Goal: Communication & Community: Ask a question

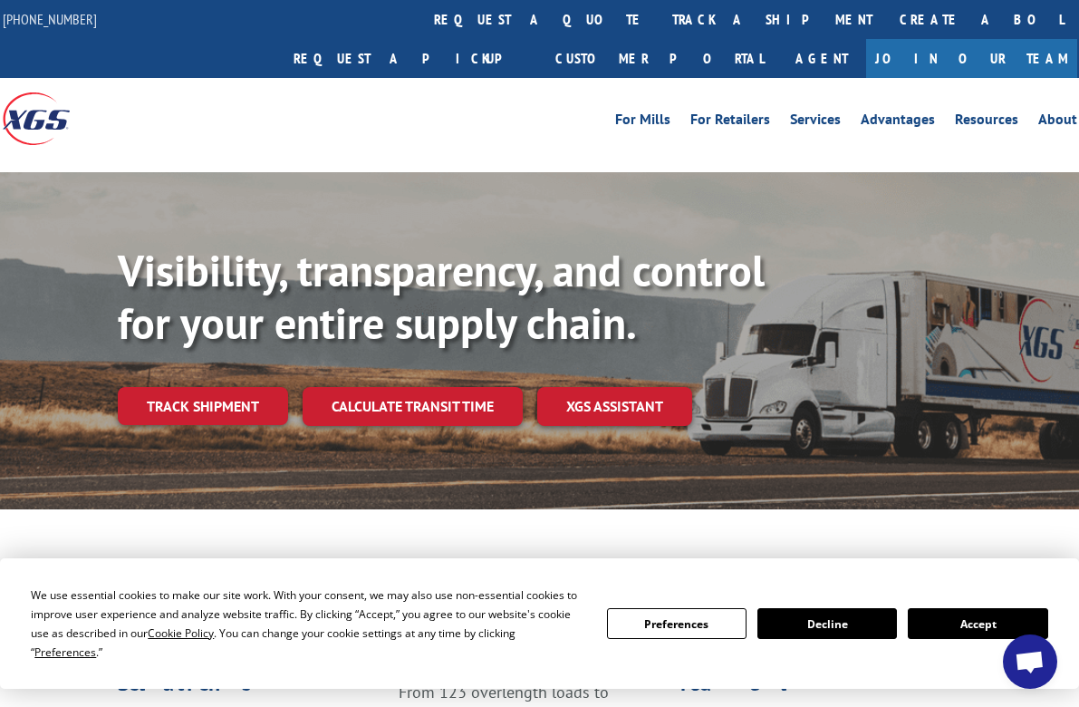
click at [1001, 639] on button "Accept" at bounding box center [977, 623] width 139 height 31
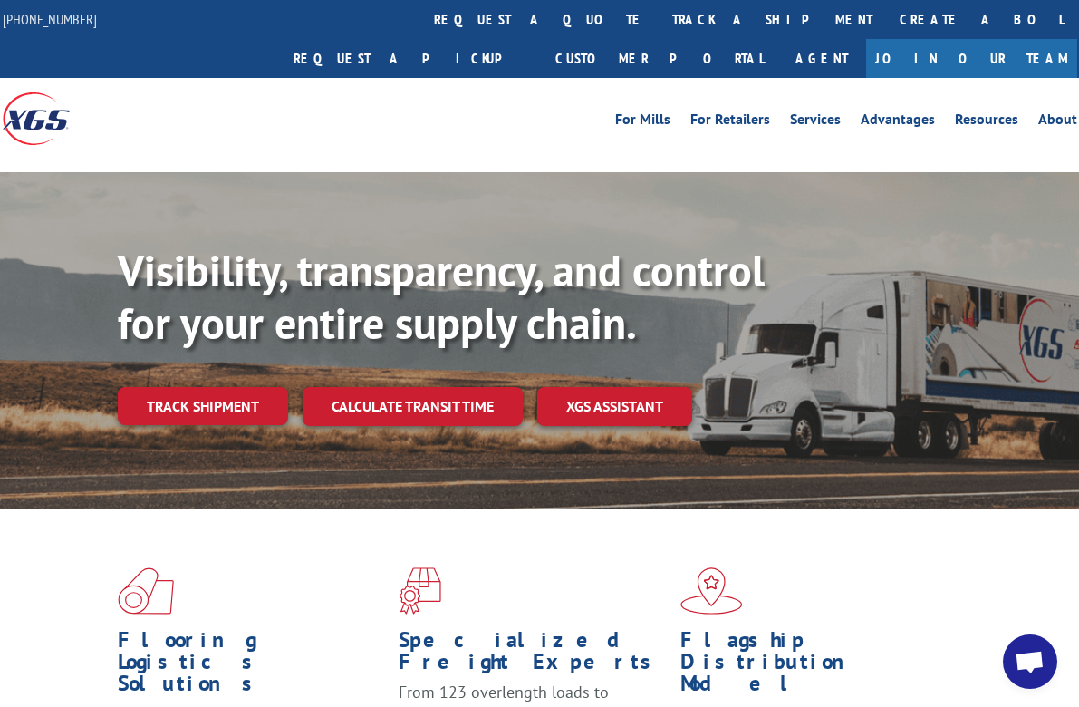
click at [1033, 671] on span "Open chat" at bounding box center [1030, 662] width 30 height 25
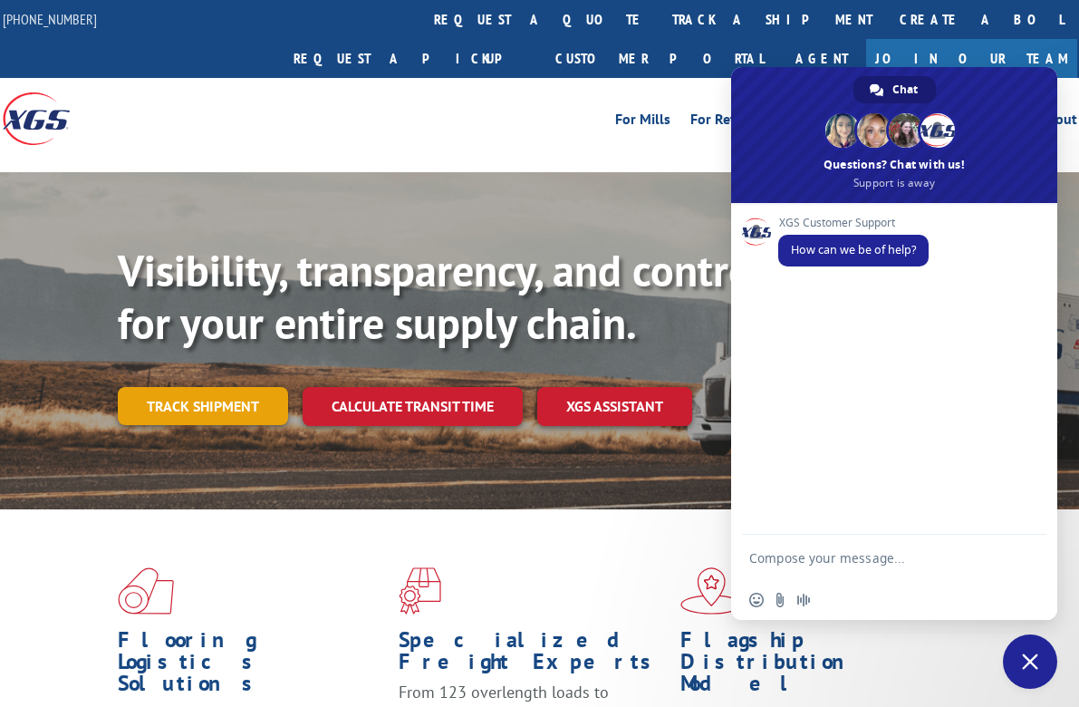
click at [235, 387] on link "Track shipment" at bounding box center [203, 406] width 170 height 38
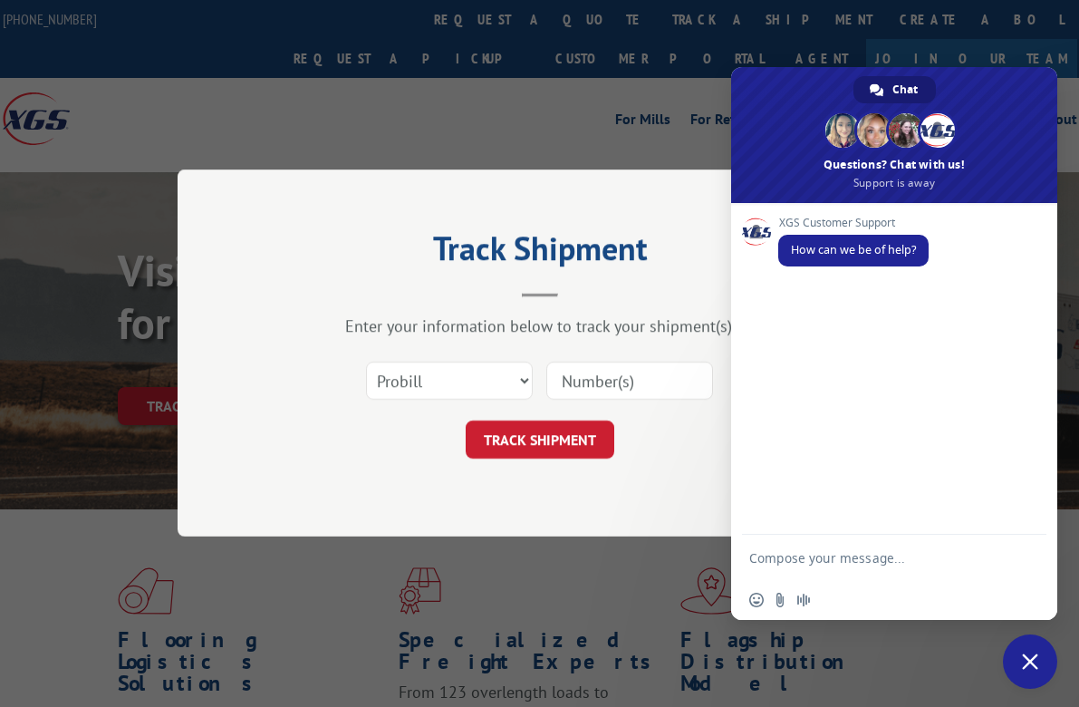
click at [1027, 660] on span "Close chat" at bounding box center [1030, 661] width 16 height 16
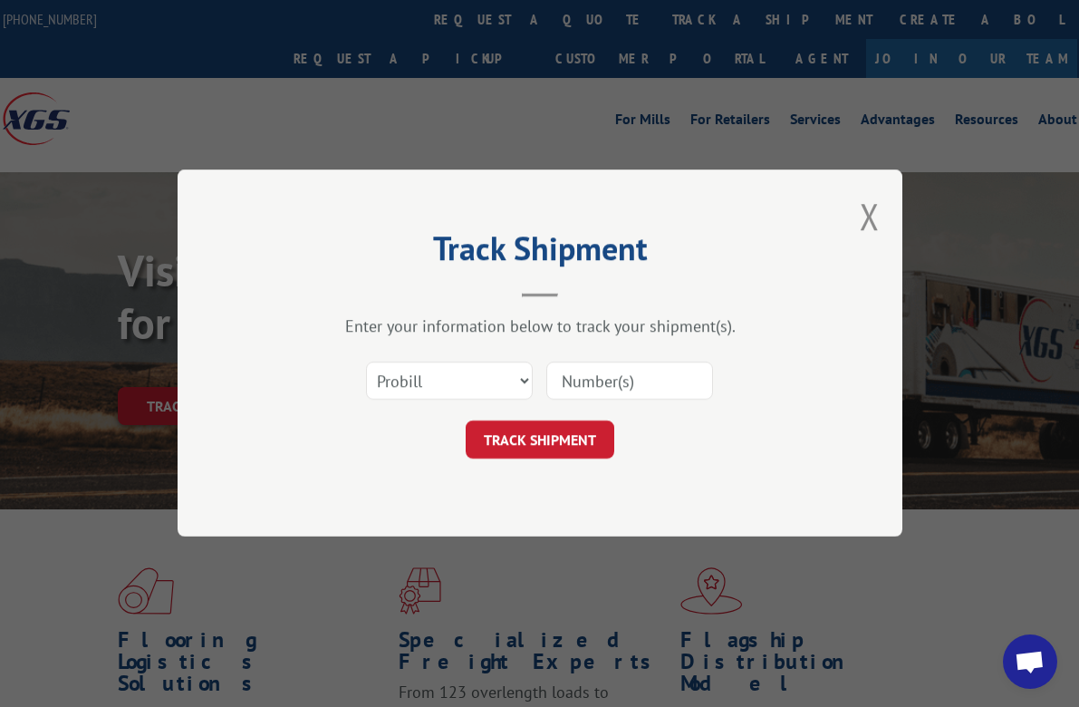
click at [487, 357] on div "Select category... Probill BOL PO" at bounding box center [539, 381] width 543 height 60
click at [498, 383] on select "Select category... Probill BOL PO" at bounding box center [449, 381] width 167 height 38
select select "bol"
click at [366, 362] on select "Select category... Probill BOL PO" at bounding box center [449, 381] width 167 height 38
click at [598, 398] on input at bounding box center [629, 381] width 167 height 38
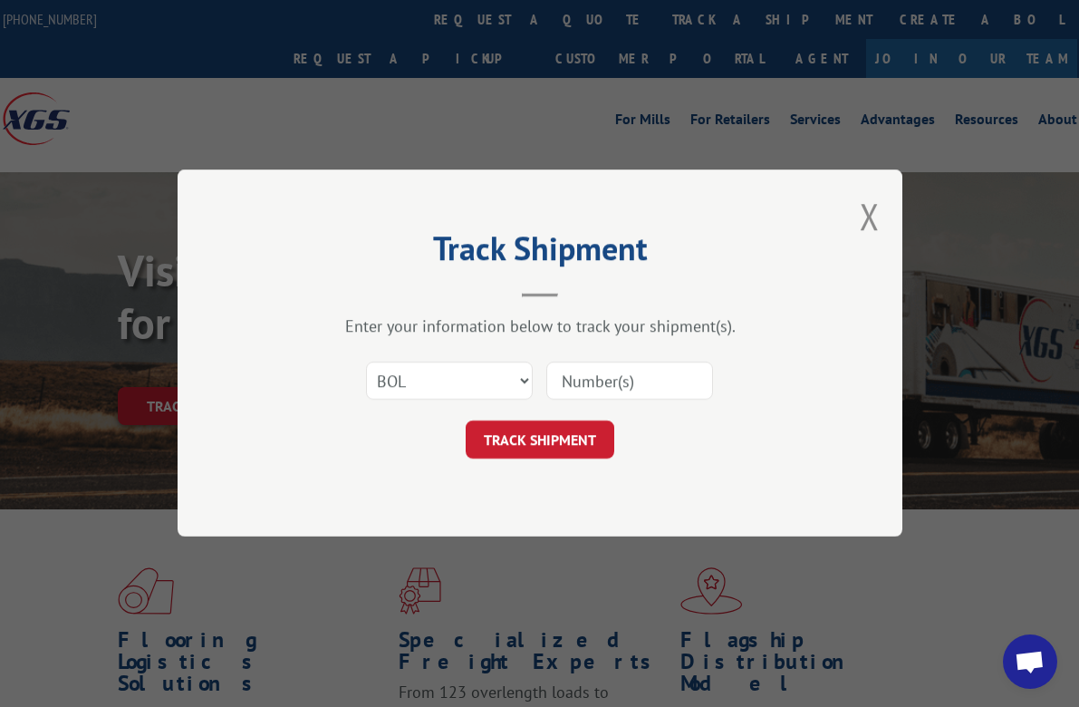
click at [618, 392] on input at bounding box center [629, 381] width 167 height 38
type input "17501774"
click at [553, 441] on button "TRACK SHIPMENT" at bounding box center [540, 440] width 149 height 38
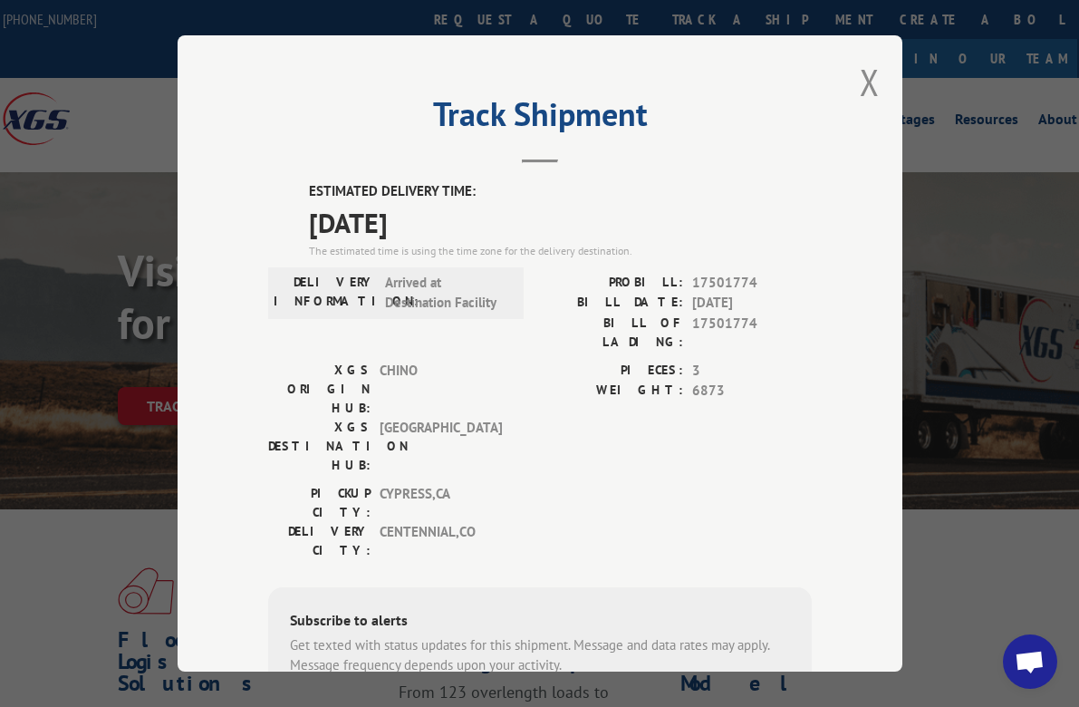
click at [207, 162] on div "Track Shipment ESTIMATED DELIVERY TIME: [DATE] The estimated time is using the …" at bounding box center [540, 353] width 725 height 636
click at [713, 327] on span "17501774" at bounding box center [752, 332] width 120 height 38
copy span "17501774"
click at [1049, 669] on span "Open chat" at bounding box center [1030, 661] width 54 height 54
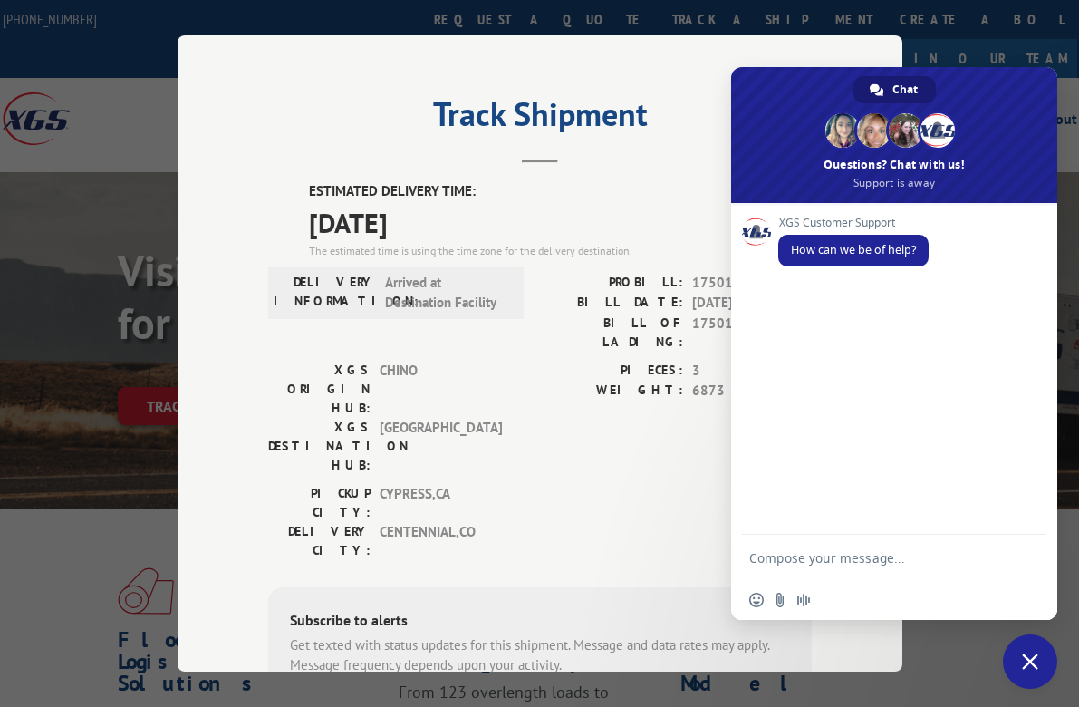
click at [865, 554] on textarea "Compose your message..." at bounding box center [876, 556] width 254 height 45
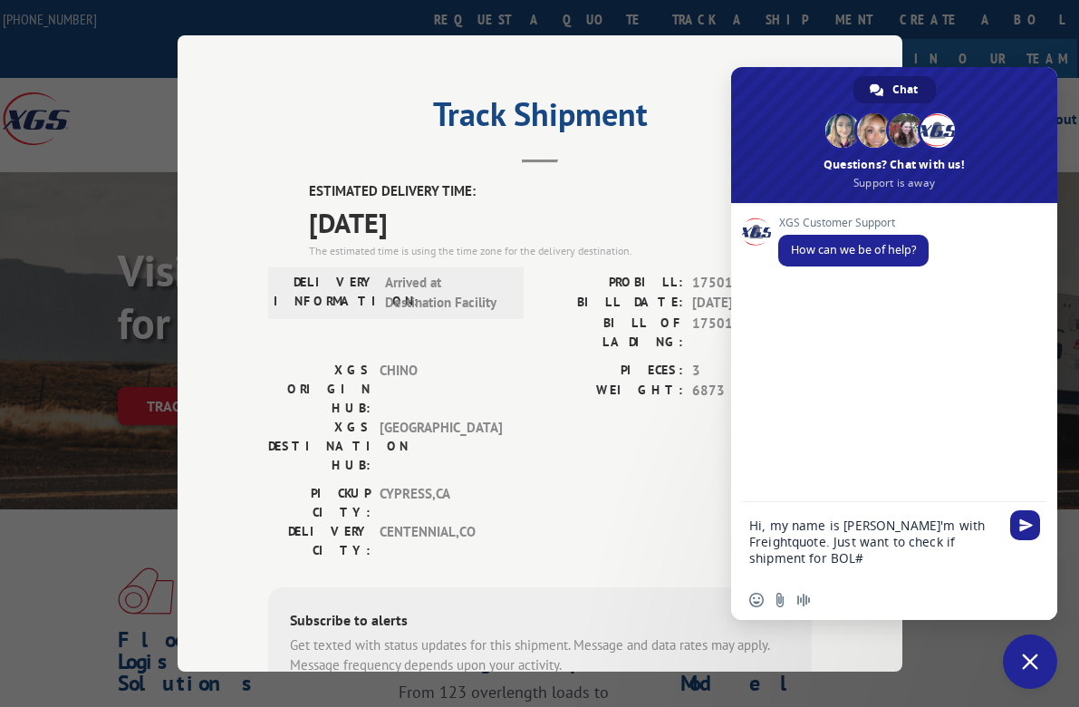
paste textarea "17501774"
type textarea "Hi, my name is [PERSON_NAME]'m with Freightquote. Just want to check if shipmen…"
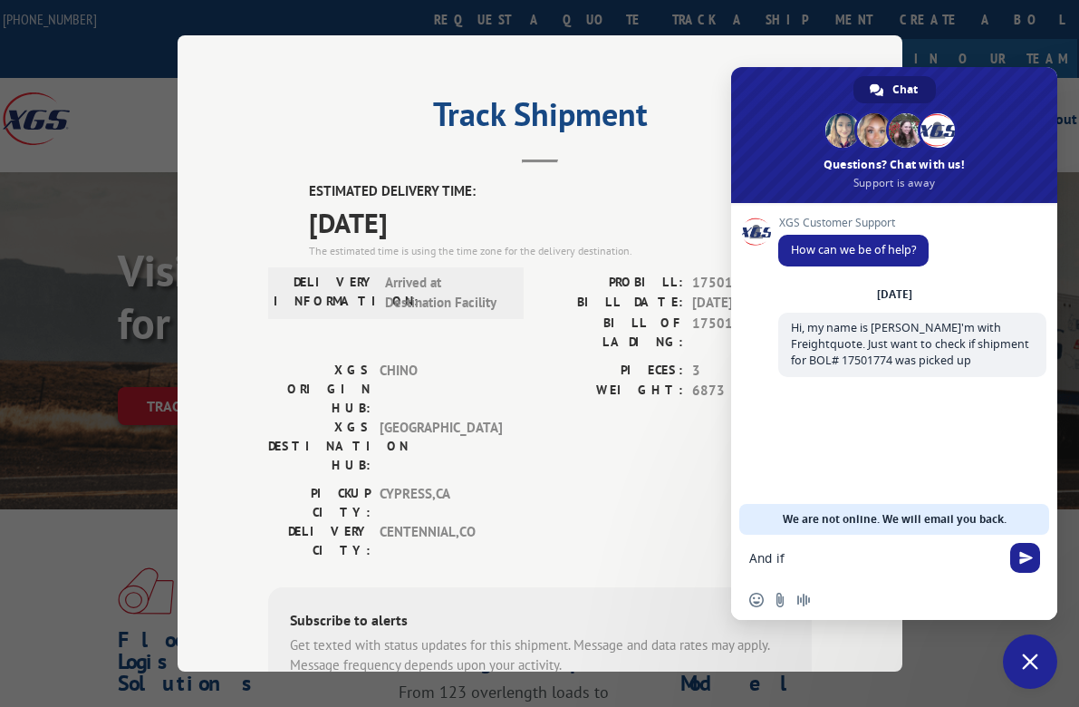
scroll to position [39, 0]
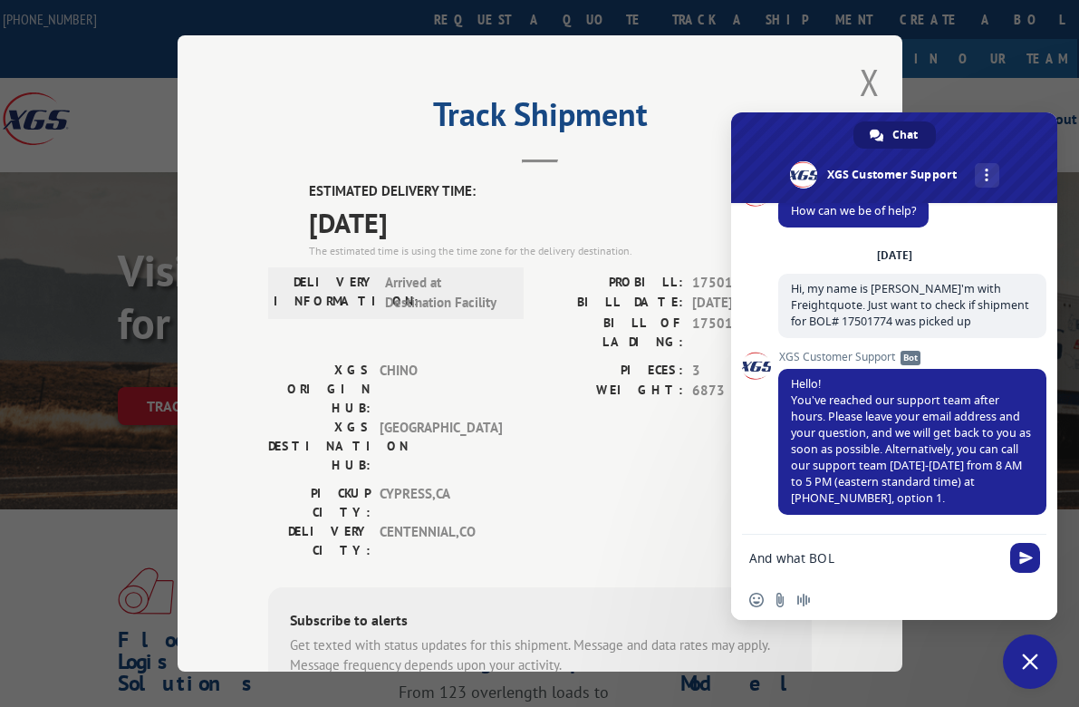
type textarea "And what BOL d"
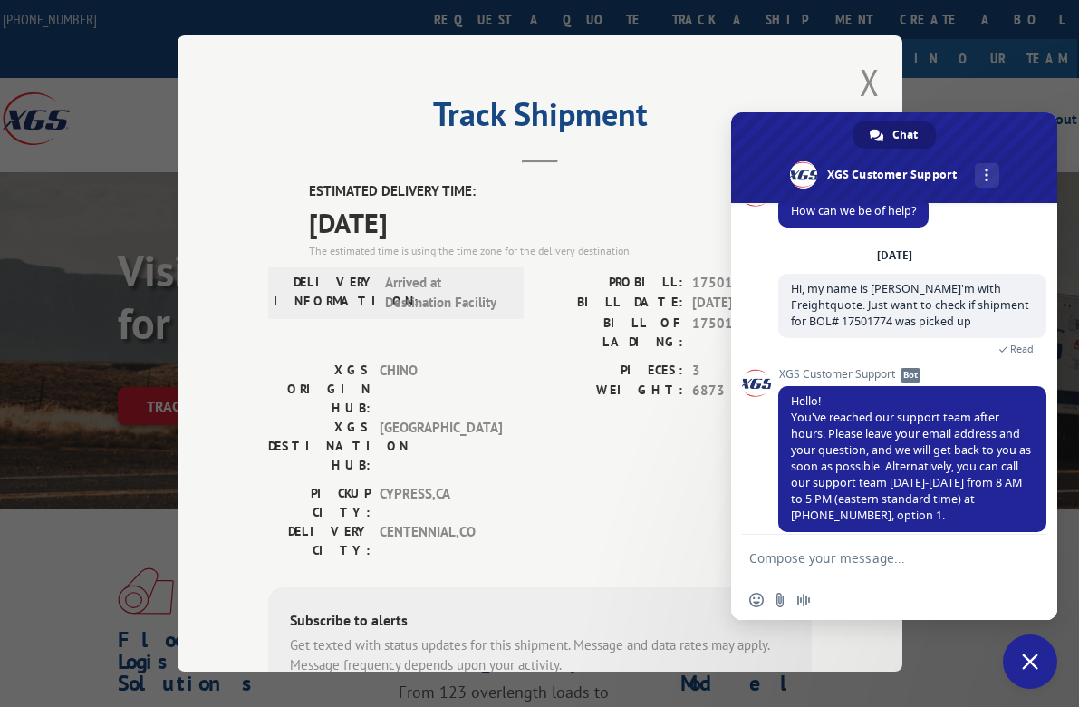
click at [139, 353] on div "Track Shipment ESTIMATED DELIVERY TIME: [DATE] The estimated time is using the …" at bounding box center [539, 353] width 1079 height 707
